Goal: Information Seeking & Learning: Learn about a topic

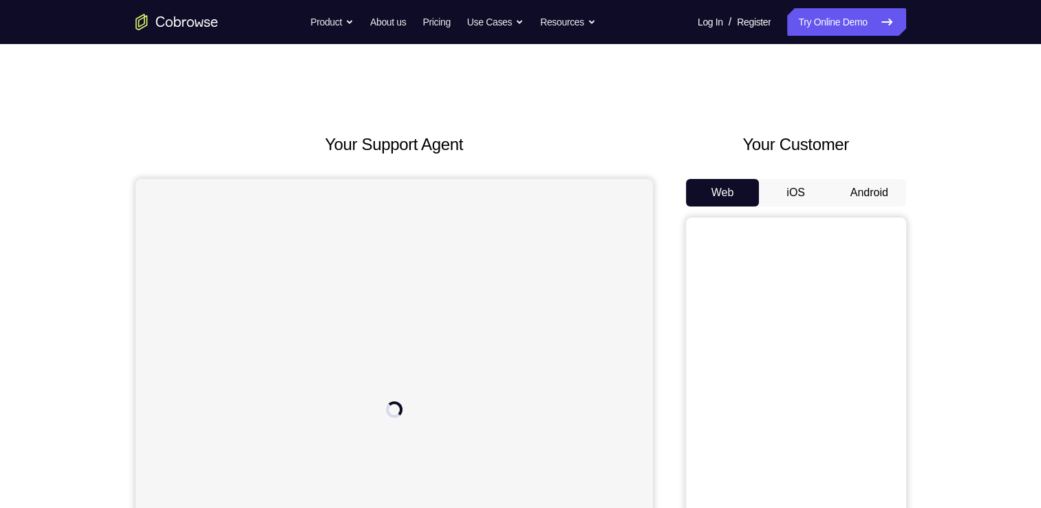
click at [858, 179] on button "Android" at bounding box center [870, 193] width 74 height 28
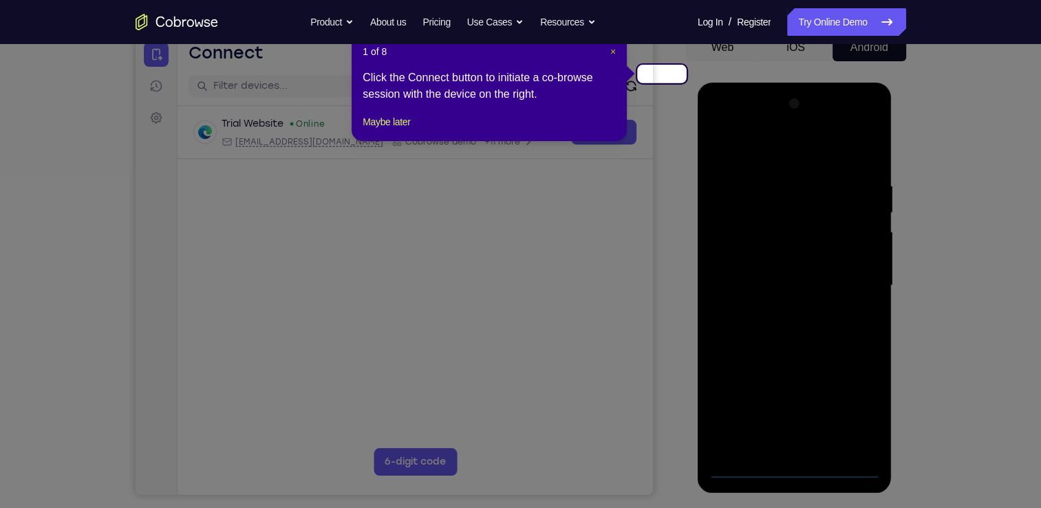
click at [616, 46] on span "×" at bounding box center [613, 51] width 6 height 11
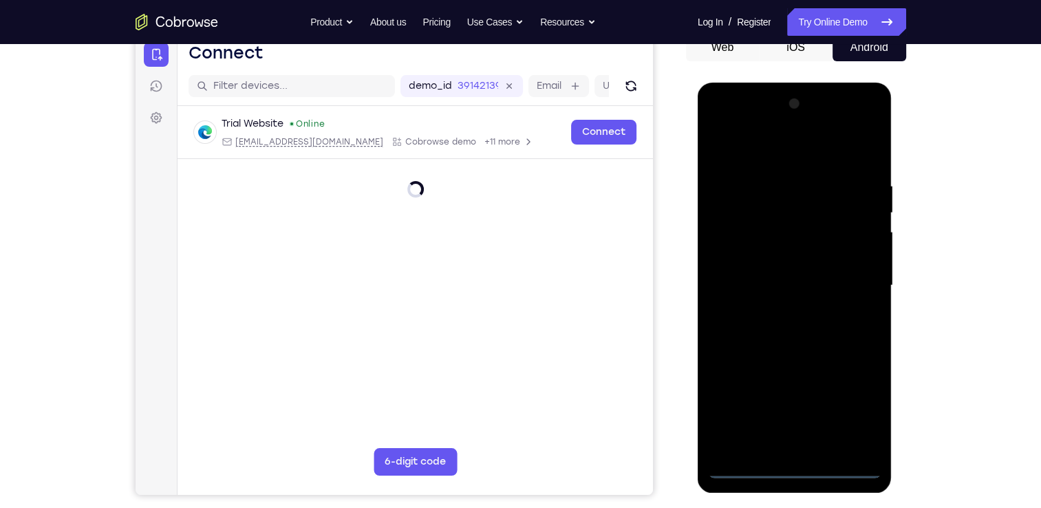
click at [797, 469] on div at bounding box center [794, 285] width 173 height 385
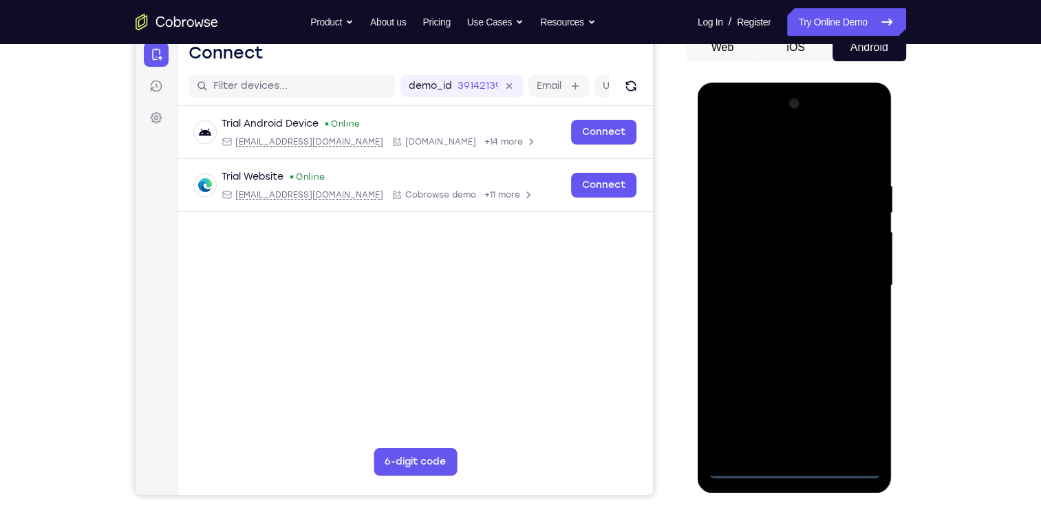
click at [852, 400] on div at bounding box center [794, 285] width 173 height 385
click at [735, 126] on div at bounding box center [794, 285] width 173 height 385
click at [851, 271] on div at bounding box center [794, 285] width 173 height 385
click at [778, 307] on div at bounding box center [794, 285] width 173 height 385
click at [813, 260] on div at bounding box center [794, 285] width 173 height 385
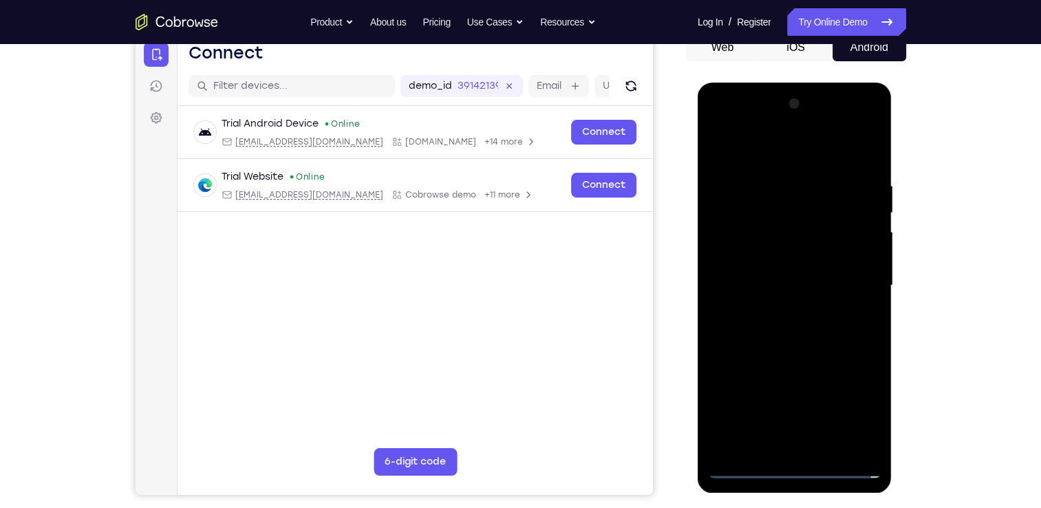
click at [783, 256] on div at bounding box center [794, 285] width 173 height 385
click at [784, 284] on div at bounding box center [794, 285] width 173 height 385
click at [796, 328] on div at bounding box center [794, 285] width 173 height 385
drag, startPoint x: 738, startPoint y: 149, endPoint x: 875, endPoint y: 134, distance: 137.8
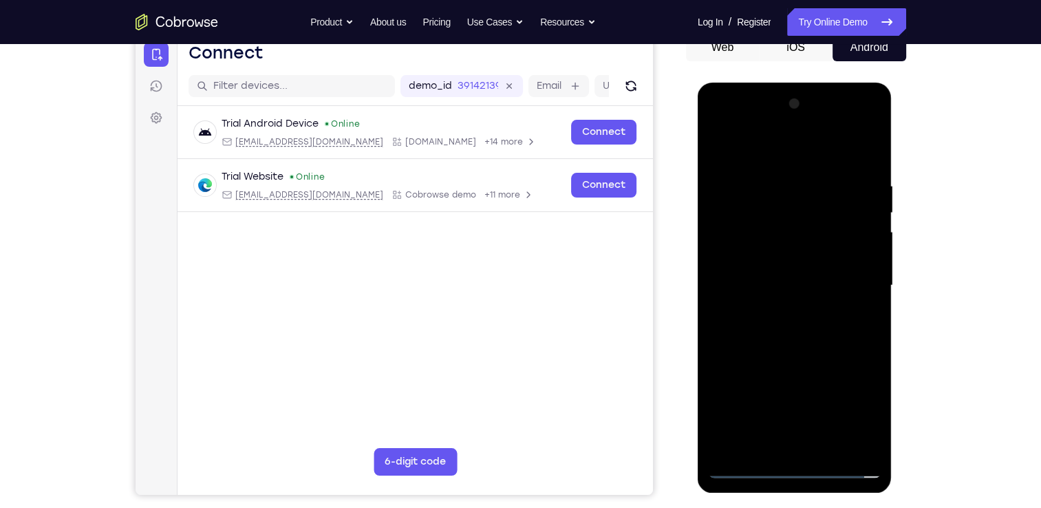
click at [875, 134] on div at bounding box center [794, 285] width 173 height 385
click at [807, 332] on div at bounding box center [794, 285] width 173 height 385
click at [808, 342] on div at bounding box center [794, 285] width 173 height 385
click at [774, 180] on div at bounding box center [794, 285] width 173 height 385
click at [873, 180] on div at bounding box center [794, 285] width 173 height 385
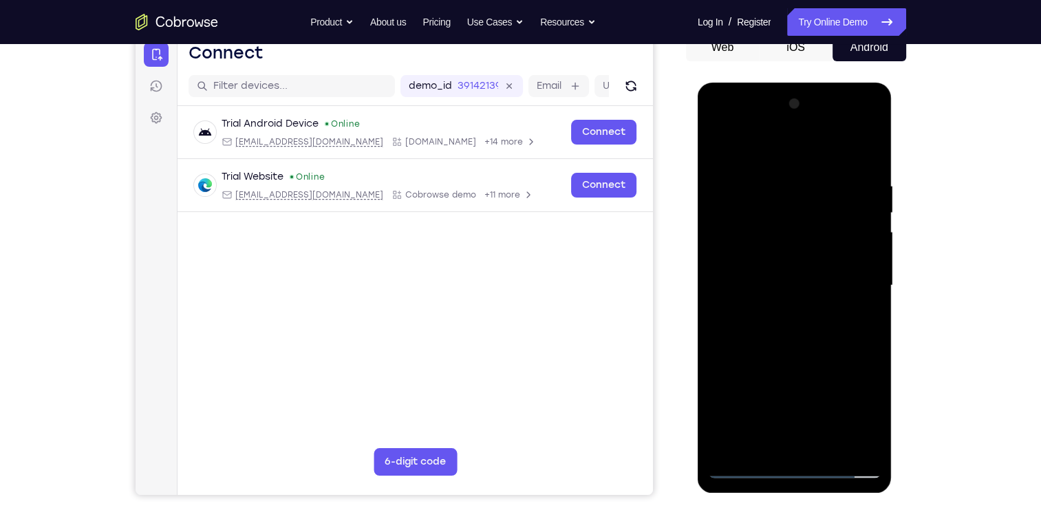
click at [865, 158] on div at bounding box center [794, 285] width 173 height 385
click at [816, 175] on div at bounding box center [794, 285] width 173 height 385
click at [862, 158] on div at bounding box center [794, 285] width 173 height 385
click at [855, 175] on div at bounding box center [794, 285] width 173 height 385
click at [875, 231] on div at bounding box center [794, 285] width 173 height 385
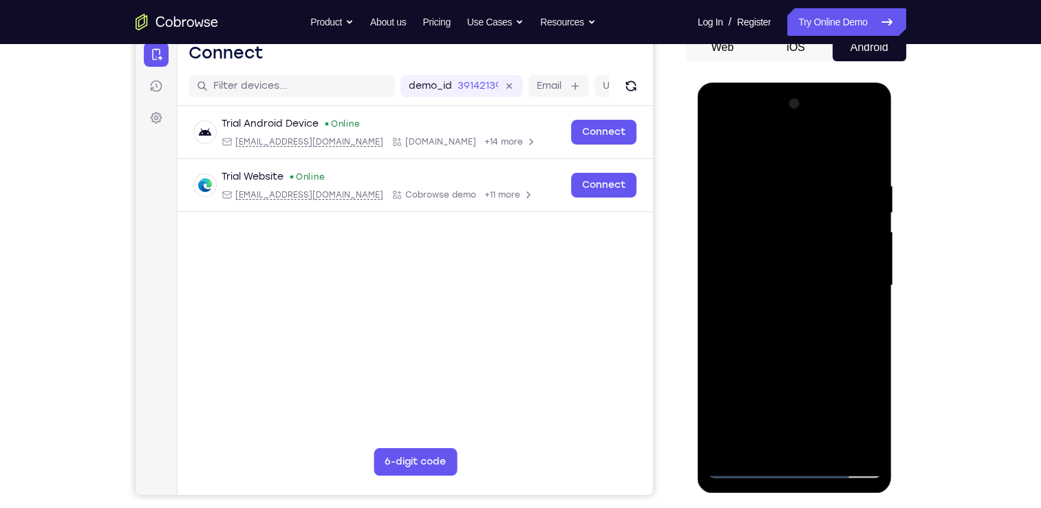
click at [866, 153] on div at bounding box center [794, 285] width 173 height 385
drag, startPoint x: 864, startPoint y: 174, endPoint x: 772, endPoint y: 180, distance: 91.7
click at [772, 180] on div at bounding box center [794, 285] width 173 height 385
drag, startPoint x: 866, startPoint y: 183, endPoint x: 766, endPoint y: 186, distance: 100.5
click at [766, 186] on div at bounding box center [794, 285] width 173 height 385
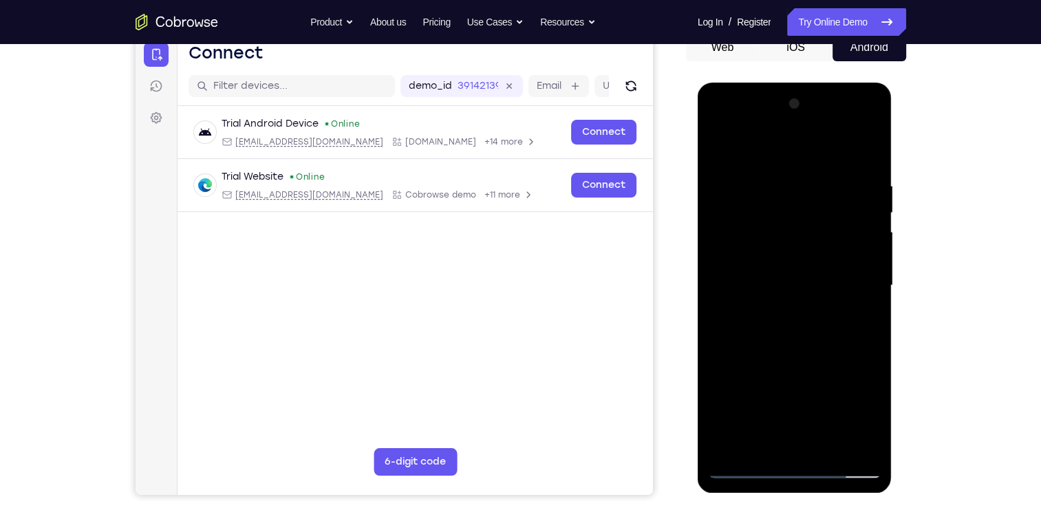
drag, startPoint x: 850, startPoint y: 183, endPoint x: 729, endPoint y: 182, distance: 121.1
click at [729, 182] on div at bounding box center [794, 285] width 173 height 385
click at [732, 444] on div at bounding box center [794, 285] width 173 height 385
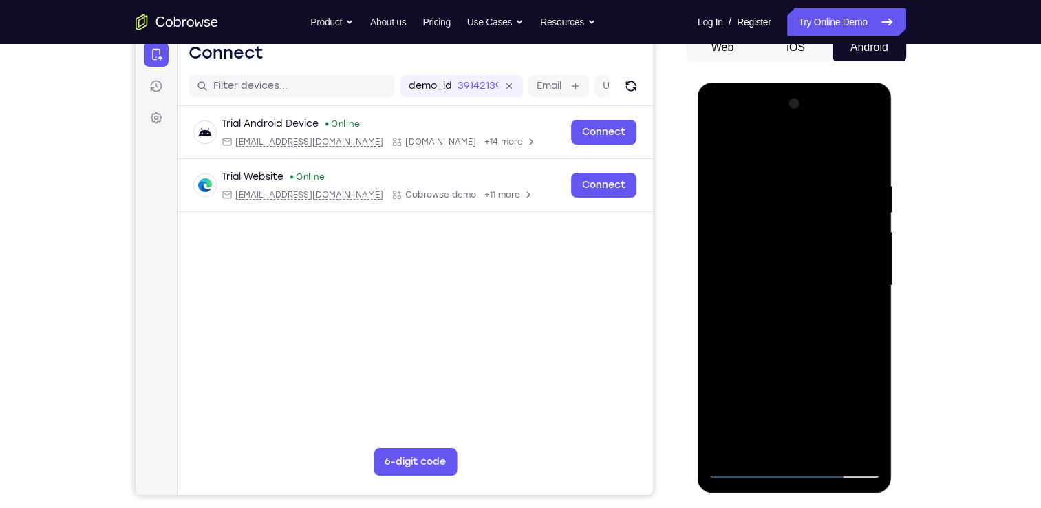
drag, startPoint x: 787, startPoint y: 160, endPoint x: 823, endPoint y: 385, distance: 228.0
click at [823, 385] on div at bounding box center [794, 285] width 173 height 385
click at [865, 445] on div at bounding box center [794, 285] width 173 height 385
click at [821, 442] on div at bounding box center [794, 285] width 173 height 385
click at [804, 361] on div at bounding box center [794, 285] width 173 height 385
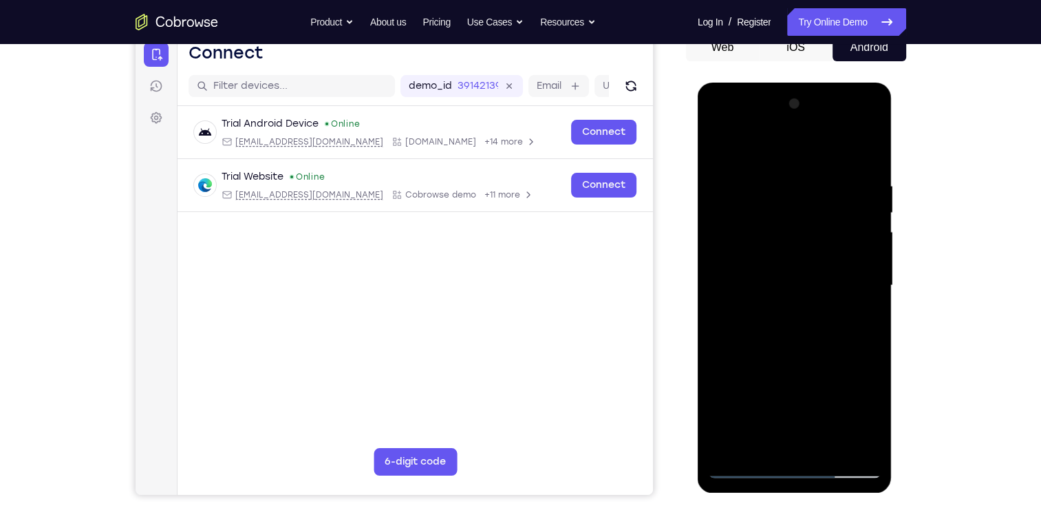
drag, startPoint x: 851, startPoint y: 222, endPoint x: 754, endPoint y: 237, distance: 98.3
click at [754, 237] on div at bounding box center [794, 285] width 173 height 385
drag, startPoint x: 857, startPoint y: 229, endPoint x: 738, endPoint y: 235, distance: 119.2
click at [738, 235] on div at bounding box center [794, 285] width 173 height 385
drag, startPoint x: 753, startPoint y: 226, endPoint x: 956, endPoint y: 208, distance: 203.9
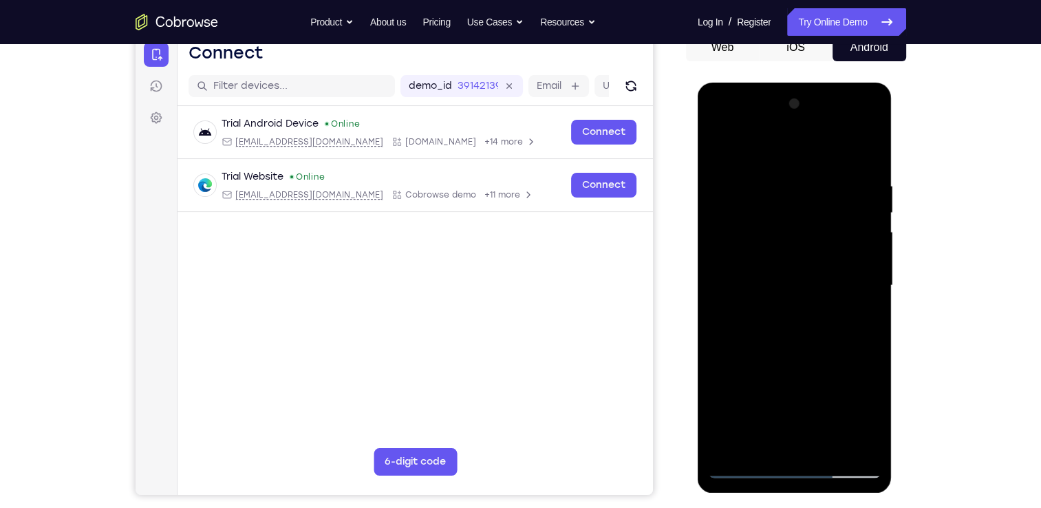
click at [894, 208] on html "Online web based iOS Simulators and Android Emulators. Run iPhone, iPad, Mobile…" at bounding box center [796, 289] width 196 height 413
drag, startPoint x: 751, startPoint y: 230, endPoint x: 948, endPoint y: 225, distance: 196.2
click at [894, 225] on html "Online web based iOS Simulators and Android Emulators. Run iPhone, iPad, Mobile…" at bounding box center [796, 289] width 196 height 413
click at [729, 146] on div at bounding box center [794, 285] width 173 height 385
click at [760, 452] on div at bounding box center [794, 285] width 173 height 385
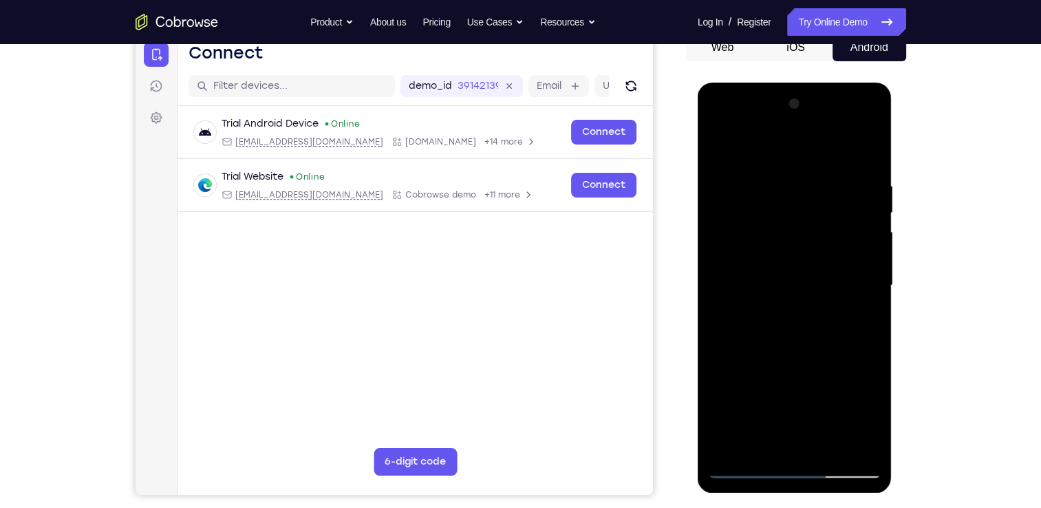
click at [757, 149] on div at bounding box center [794, 285] width 173 height 385
click at [769, 180] on div at bounding box center [794, 285] width 173 height 385
click at [719, 145] on div at bounding box center [794, 285] width 173 height 385
click at [818, 147] on div at bounding box center [794, 285] width 173 height 385
click at [776, 166] on div at bounding box center [794, 285] width 173 height 385
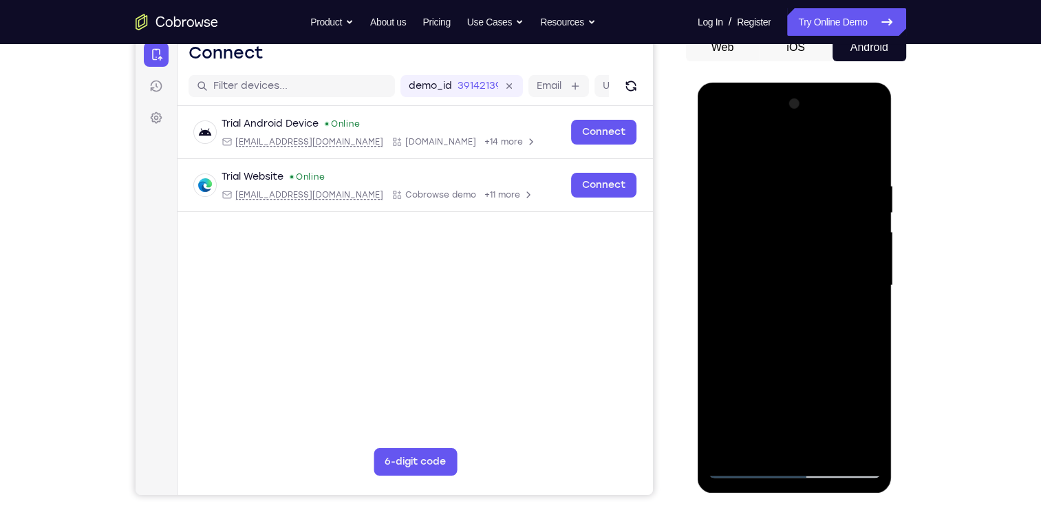
click at [721, 142] on div at bounding box center [794, 285] width 173 height 385
click at [862, 142] on div at bounding box center [794, 285] width 173 height 385
click at [804, 147] on div at bounding box center [794, 285] width 173 height 385
click at [871, 186] on div at bounding box center [794, 285] width 173 height 385
click at [730, 447] on div at bounding box center [794, 285] width 173 height 385
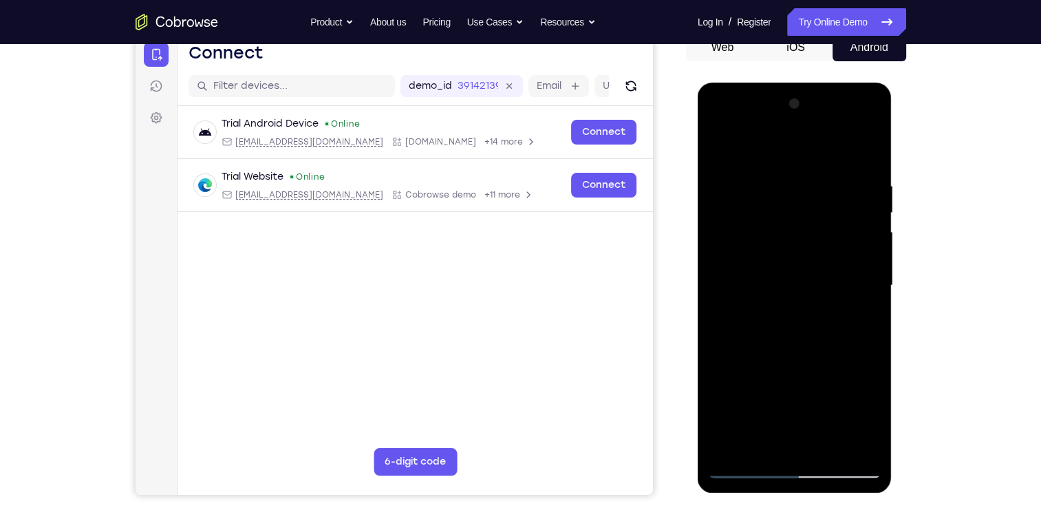
drag, startPoint x: 787, startPoint y: 351, endPoint x: 820, endPoint y: 206, distance: 149.1
click at [820, 206] on div at bounding box center [794, 285] width 173 height 385
drag, startPoint x: 815, startPoint y: 412, endPoint x: 843, endPoint y: 117, distance: 296.6
click at [843, 117] on div at bounding box center [794, 285] width 173 height 385
drag, startPoint x: 826, startPoint y: 374, endPoint x: 857, endPoint y: 224, distance: 153.7
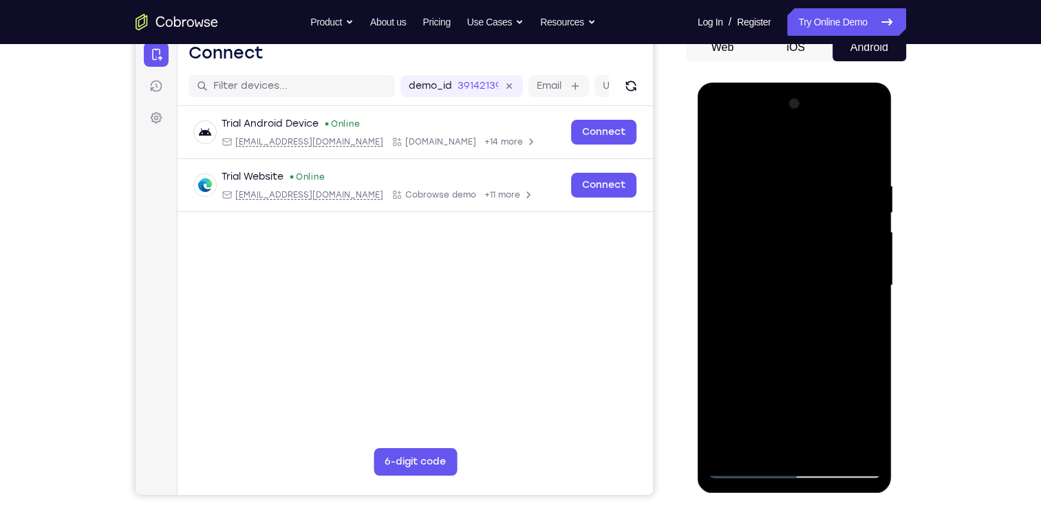
click at [857, 224] on div at bounding box center [794, 285] width 173 height 385
drag, startPoint x: 829, startPoint y: 383, endPoint x: 844, endPoint y: 231, distance: 152.1
click at [844, 231] on div at bounding box center [794, 285] width 173 height 385
click at [871, 145] on div at bounding box center [794, 285] width 173 height 385
drag, startPoint x: 815, startPoint y: 233, endPoint x: 821, endPoint y: 435, distance: 202.4
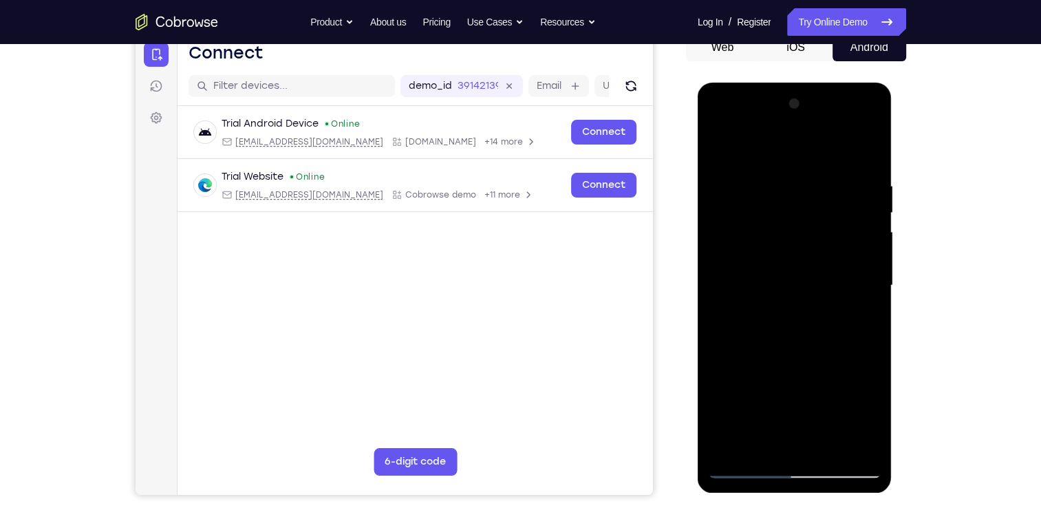
click at [821, 435] on div at bounding box center [794, 285] width 173 height 385
click at [787, 178] on div at bounding box center [794, 285] width 173 height 385
drag, startPoint x: 763, startPoint y: 367, endPoint x: 774, endPoint y: 219, distance: 148.4
click at [774, 219] on div at bounding box center [794, 285] width 173 height 385
drag, startPoint x: 769, startPoint y: 386, endPoint x: 784, endPoint y: 251, distance: 135.7
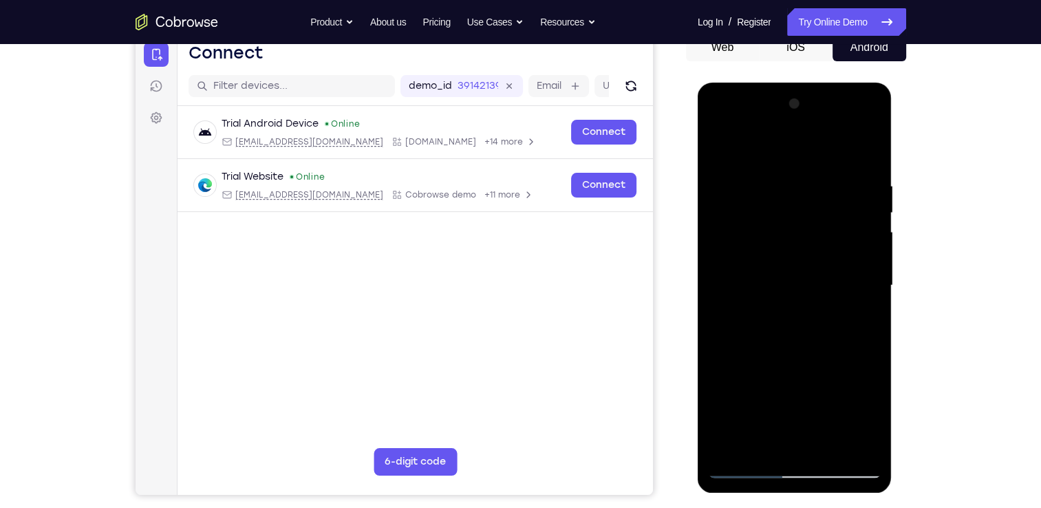
click at [784, 251] on div at bounding box center [794, 285] width 173 height 385
click at [720, 144] on div at bounding box center [794, 285] width 173 height 385
click at [758, 401] on div at bounding box center [794, 285] width 173 height 385
drag, startPoint x: 837, startPoint y: 184, endPoint x: 853, endPoint y: 322, distance: 138.5
click at [853, 322] on div at bounding box center [794, 285] width 173 height 385
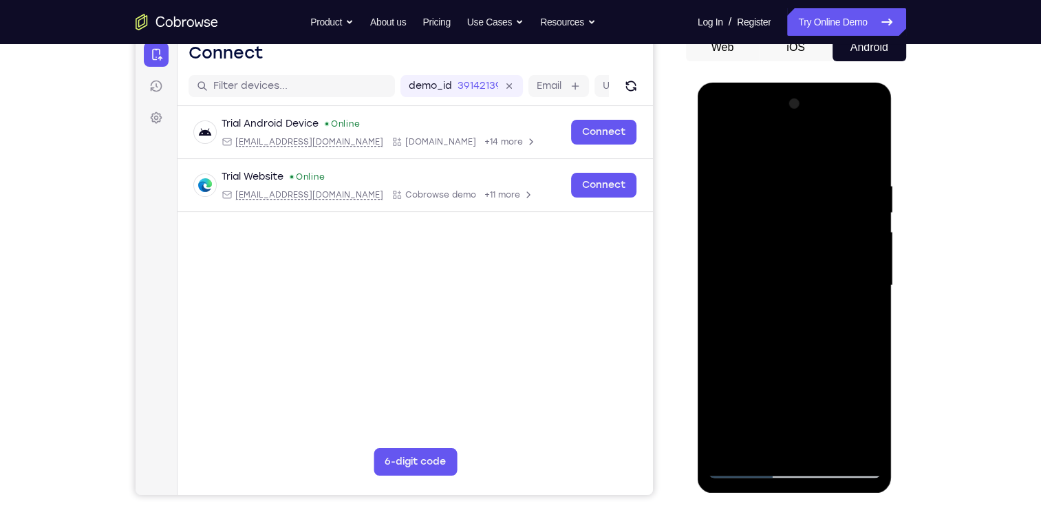
click at [855, 337] on div at bounding box center [794, 285] width 173 height 385
click at [721, 149] on div at bounding box center [794, 285] width 173 height 385
click at [720, 140] on div at bounding box center [794, 285] width 173 height 385
click at [727, 453] on div at bounding box center [794, 285] width 173 height 385
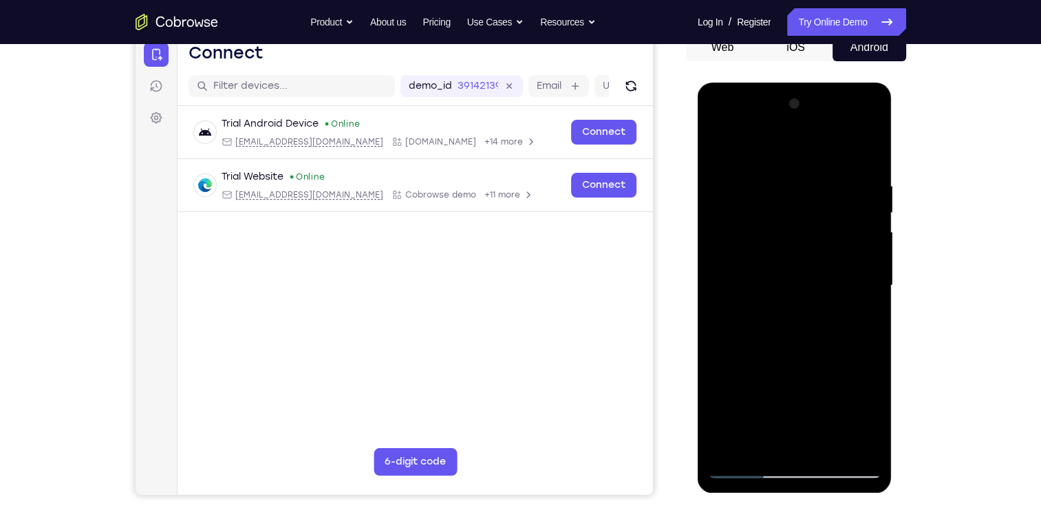
click at [727, 453] on div at bounding box center [794, 285] width 173 height 385
drag, startPoint x: 809, startPoint y: 149, endPoint x: 850, endPoint y: 453, distance: 307.0
click at [850, 453] on div at bounding box center [794, 285] width 173 height 385
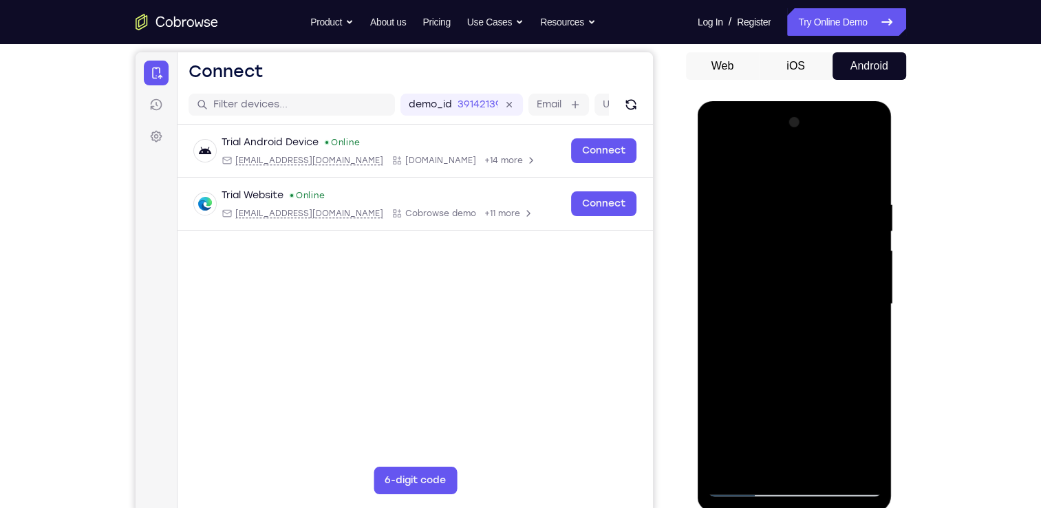
scroll to position [126, 0]
click at [823, 465] on div at bounding box center [794, 304] width 173 height 385
drag, startPoint x: 784, startPoint y: 416, endPoint x: 793, endPoint y: 242, distance: 174.3
click at [793, 242] on div at bounding box center [794, 304] width 173 height 385
drag, startPoint x: 794, startPoint y: 414, endPoint x: 800, endPoint y: 305, distance: 109.6
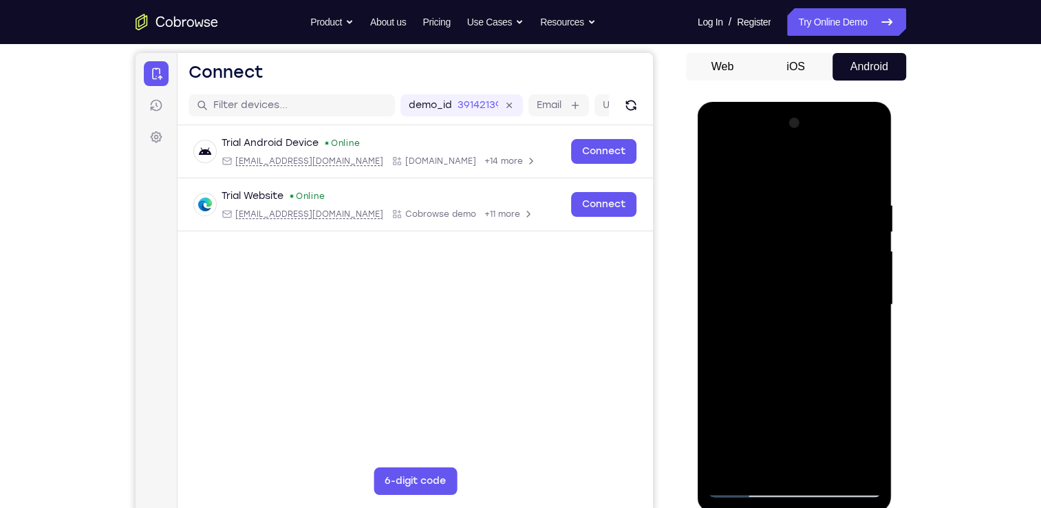
click at [800, 305] on div at bounding box center [794, 304] width 173 height 385
drag, startPoint x: 788, startPoint y: 423, endPoint x: 796, endPoint y: 304, distance: 118.7
click at [796, 304] on div at bounding box center [794, 304] width 173 height 385
drag, startPoint x: 782, startPoint y: 442, endPoint x: 815, endPoint y: 301, distance: 144.7
click at [815, 301] on div at bounding box center [794, 304] width 173 height 385
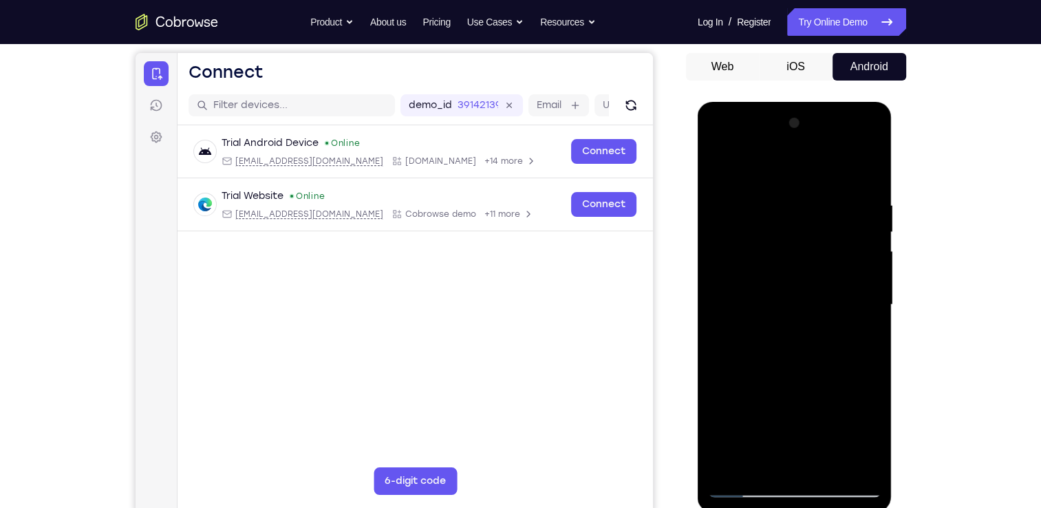
drag, startPoint x: 796, startPoint y: 450, endPoint x: 809, endPoint y: 321, distance: 130.1
click at [809, 321] on div at bounding box center [794, 304] width 173 height 385
drag, startPoint x: 796, startPoint y: 426, endPoint x: 843, endPoint y: 586, distance: 167.0
click at [843, 507] on html "Online web based iOS Simulators and Android Emulators. Run iPhone, iPad, Mobile…" at bounding box center [796, 308] width 196 height 413
click at [727, 167] on div at bounding box center [794, 304] width 173 height 385
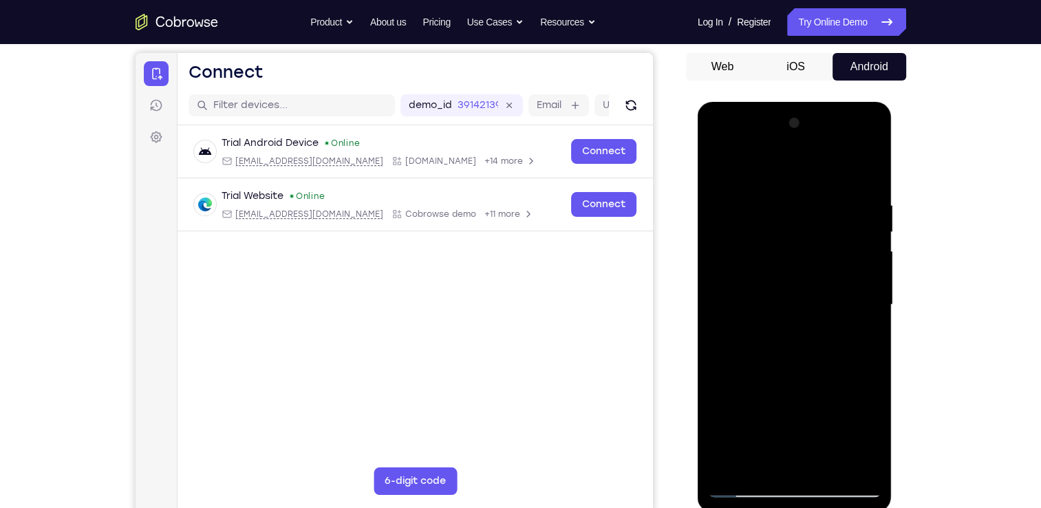
click at [815, 191] on div at bounding box center [794, 304] width 173 height 385
click at [864, 171] on div at bounding box center [794, 304] width 173 height 385
click at [786, 184] on div at bounding box center [794, 304] width 173 height 385
click at [862, 170] on div at bounding box center [794, 304] width 173 height 385
click at [858, 213] on div at bounding box center [794, 304] width 173 height 385
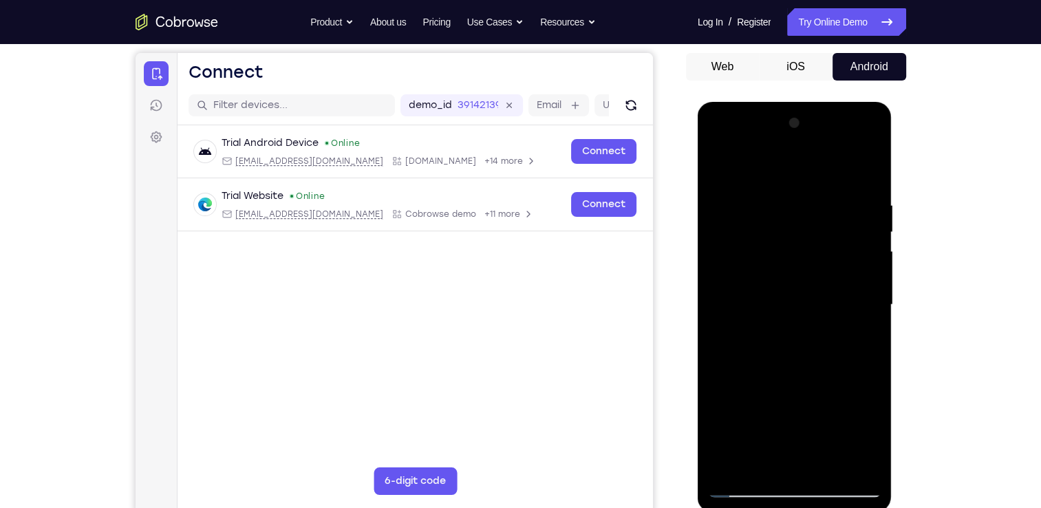
click at [869, 230] on div at bounding box center [794, 304] width 173 height 385
drag, startPoint x: 869, startPoint y: 230, endPoint x: 711, endPoint y: 261, distance: 161.4
click at [711, 261] on div at bounding box center [794, 304] width 173 height 385
click at [864, 256] on div at bounding box center [794, 304] width 173 height 385
click at [871, 239] on div at bounding box center [794, 304] width 173 height 385
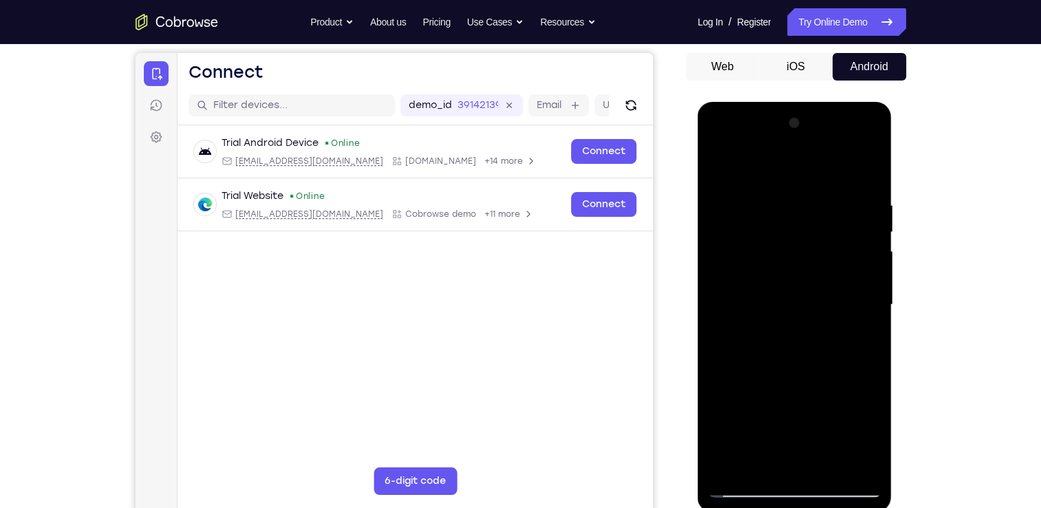
click at [727, 244] on div at bounding box center [794, 304] width 173 height 385
click at [866, 171] on div at bounding box center [794, 304] width 173 height 385
drag, startPoint x: 855, startPoint y: 200, endPoint x: 715, endPoint y: 210, distance: 140.8
click at [715, 210] on div at bounding box center [794, 304] width 173 height 385
drag, startPoint x: 862, startPoint y: 206, endPoint x: 732, endPoint y: 205, distance: 130.1
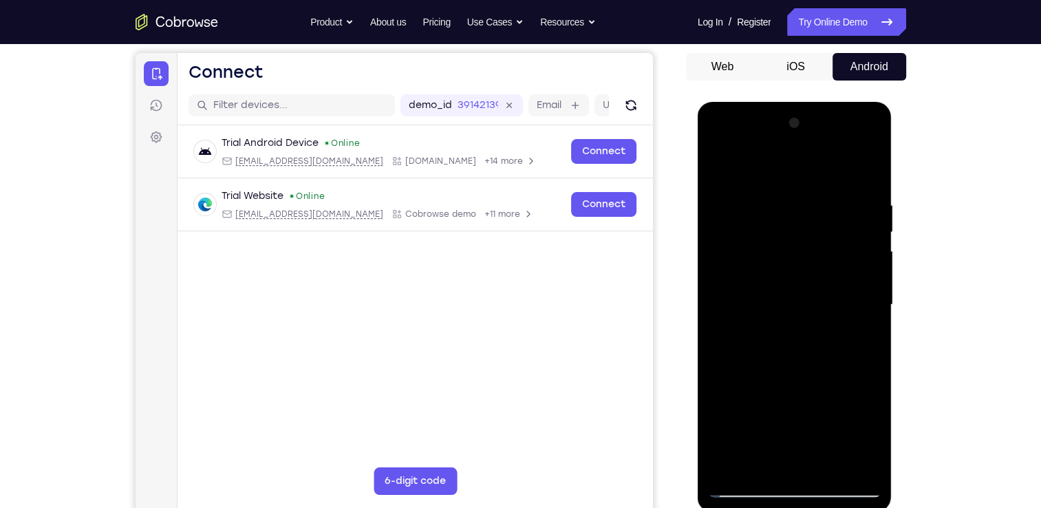
click at [732, 205] on div at bounding box center [794, 304] width 173 height 385
drag, startPoint x: 854, startPoint y: 202, endPoint x: 691, endPoint y: 202, distance: 163.1
click at [698, 202] on html "Online web based iOS Simulators and Android Emulators. Run iPhone, iPad, Mobile…" at bounding box center [796, 308] width 196 height 413
drag, startPoint x: 857, startPoint y: 197, endPoint x: 687, endPoint y: 215, distance: 171.0
click at [698, 215] on html "Online web based iOS Simulators and Android Emulators. Run iPhone, iPad, Mobile…" at bounding box center [796, 308] width 196 height 413
